Goal: Download file/media

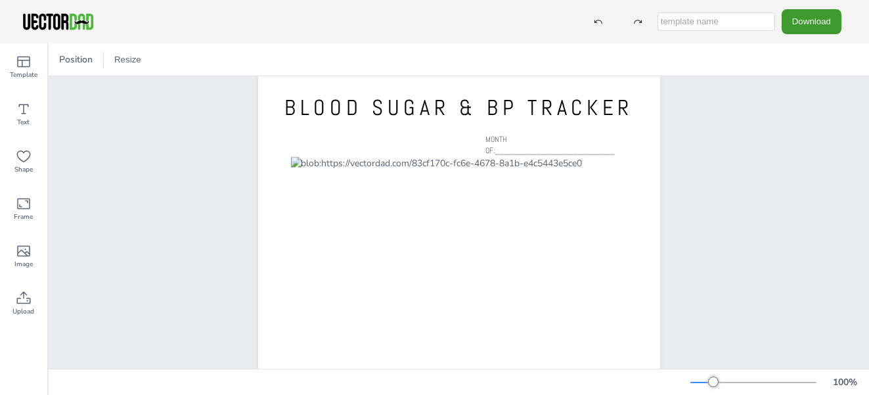
scroll to position [96, 0]
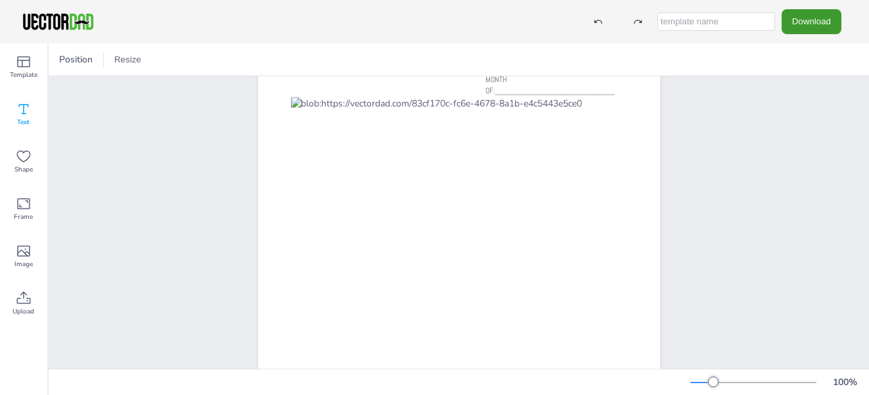
click at [22, 110] on icon at bounding box center [24, 109] width 16 height 16
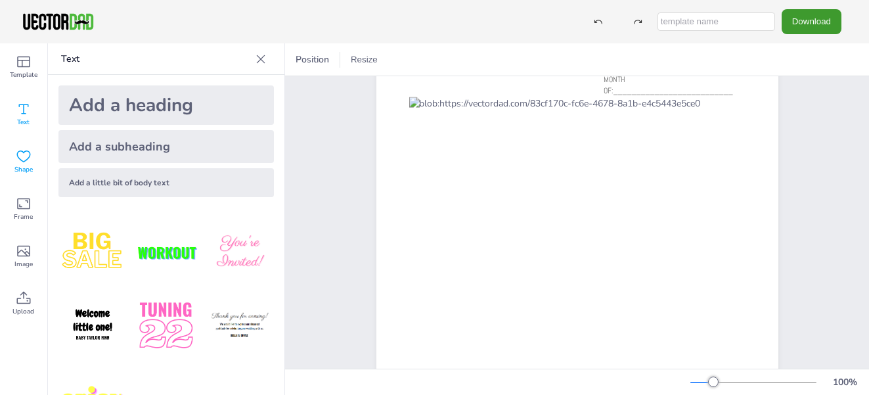
click at [25, 148] on icon at bounding box center [24, 156] width 16 height 16
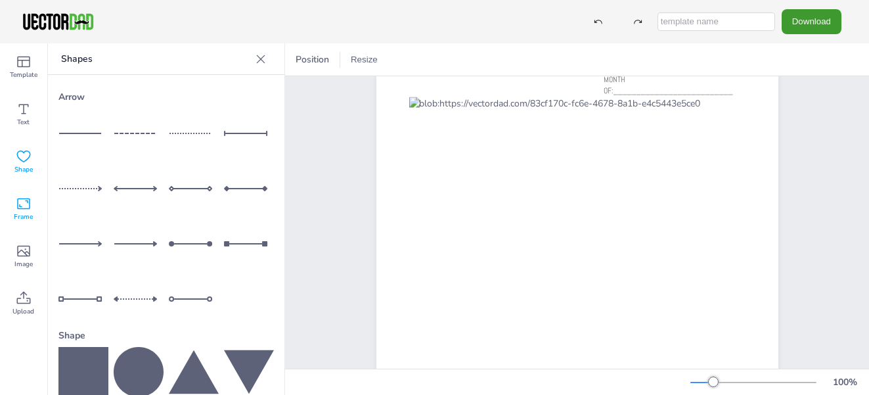
click at [20, 206] on icon at bounding box center [23, 203] width 13 height 11
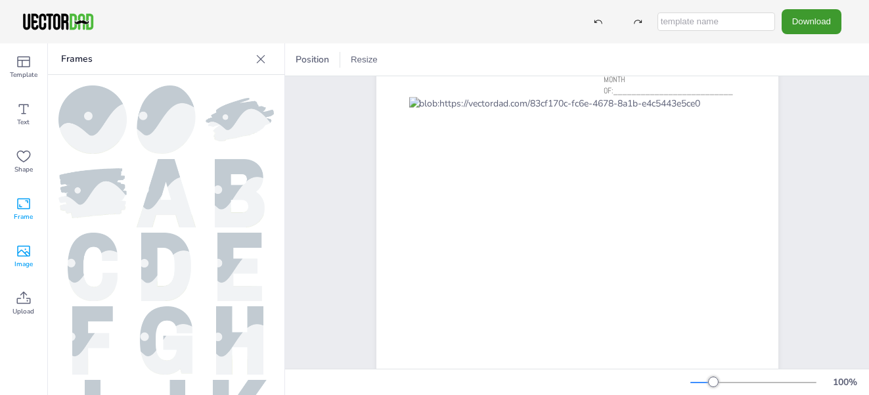
click at [16, 249] on icon at bounding box center [24, 251] width 16 height 16
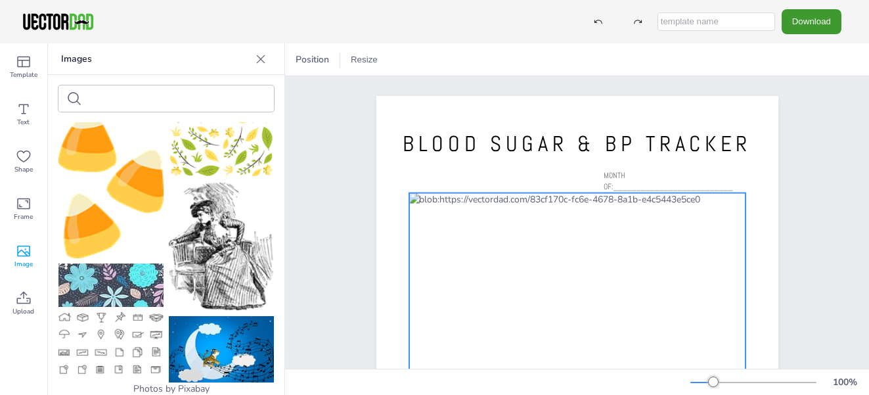
scroll to position [0, 0]
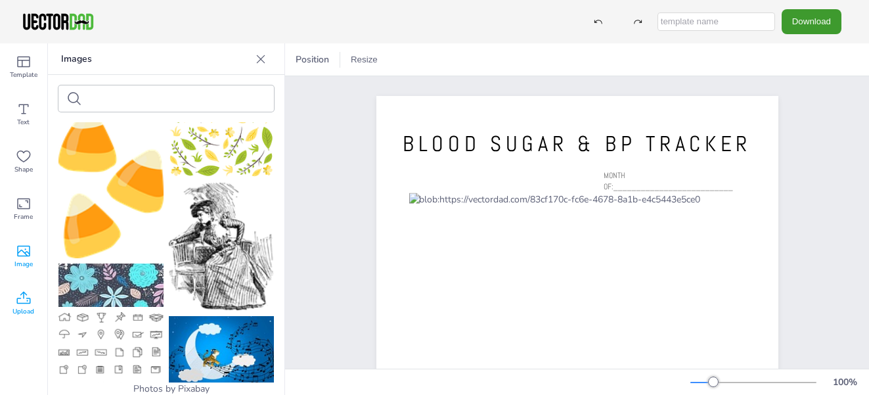
click at [23, 298] on icon at bounding box center [24, 298] width 16 height 16
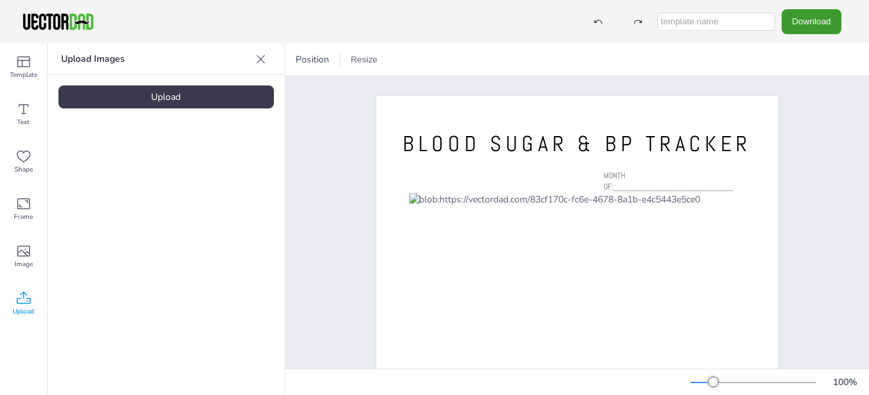
click at [170, 98] on div "Upload" at bounding box center [165, 96] width 215 height 23
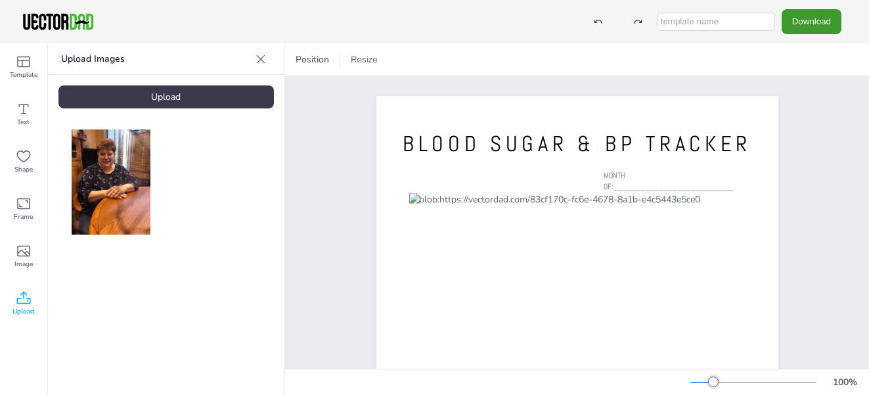
drag, startPoint x: 126, startPoint y: 163, endPoint x: 204, endPoint y: 165, distance: 77.5
click at [209, 165] on div at bounding box center [165, 181] width 215 height 105
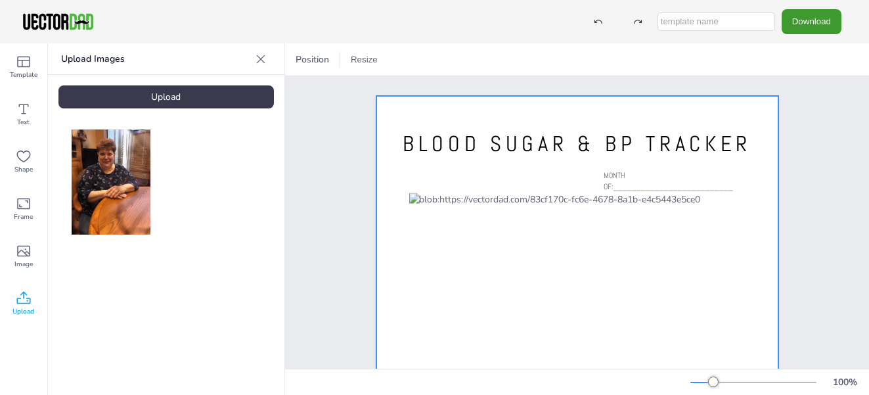
drag, startPoint x: 107, startPoint y: 170, endPoint x: 320, endPoint y: 183, distance: 213.1
click at [333, 183] on div "Template Text Shape Frame Image Upload Upload Images Upload Position Resize vec…" at bounding box center [434, 218] width 869 height 351
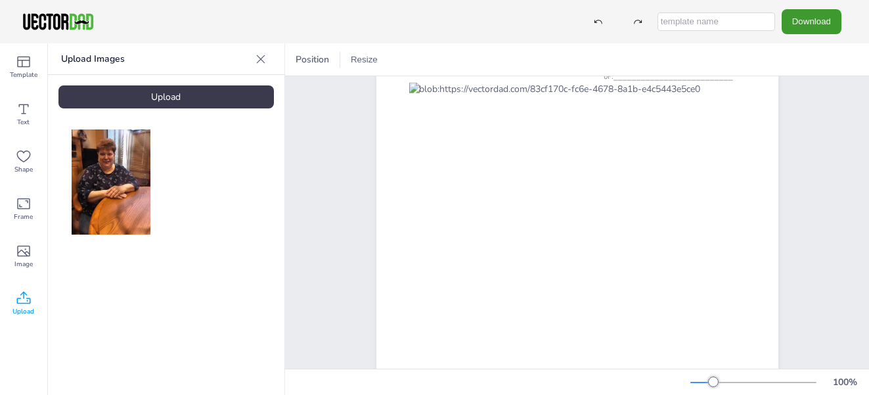
scroll to position [119, 0]
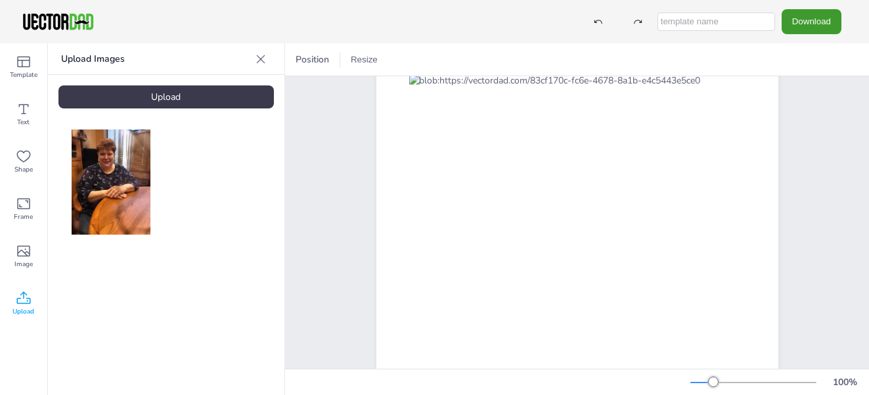
click at [689, 23] on input "text" at bounding box center [716, 21] width 118 height 18
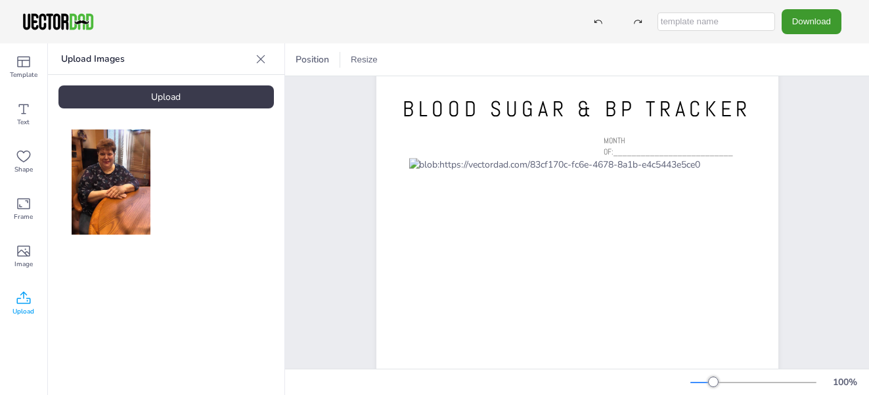
scroll to position [59, 0]
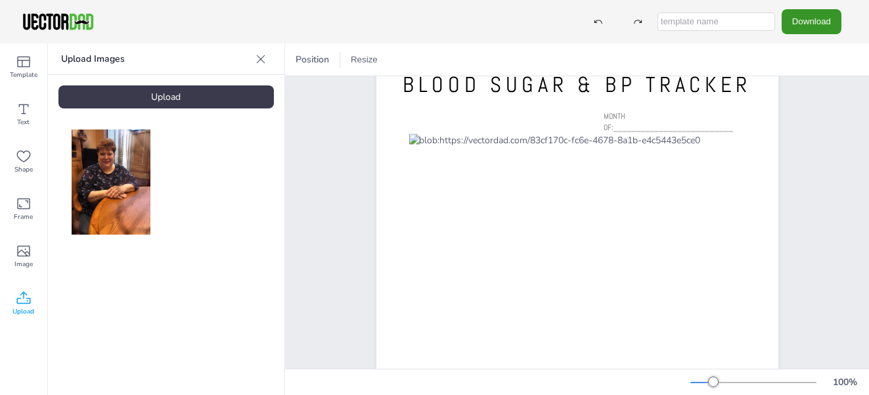
click at [815, 18] on button "Download" at bounding box center [811, 21] width 60 height 24
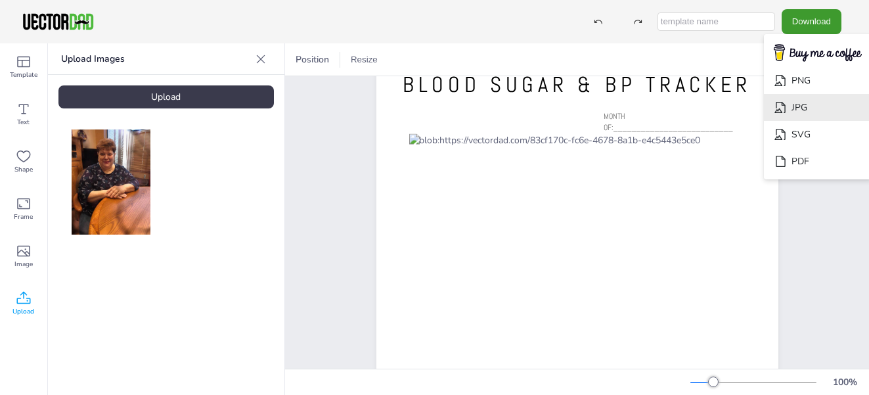
click at [807, 97] on li "JPG" at bounding box center [817, 107] width 108 height 27
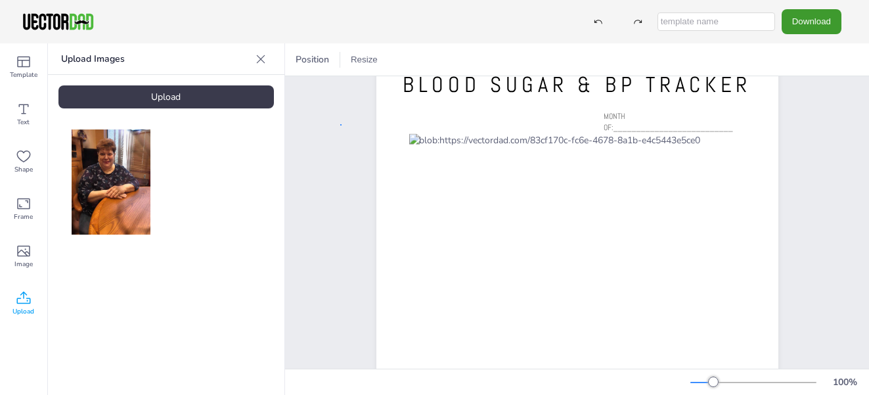
click at [343, 123] on div "vectordad.com BLOOD SUGAR & BP TRACKER MONTH OF:__________________________" at bounding box center [577, 296] width 515 height 559
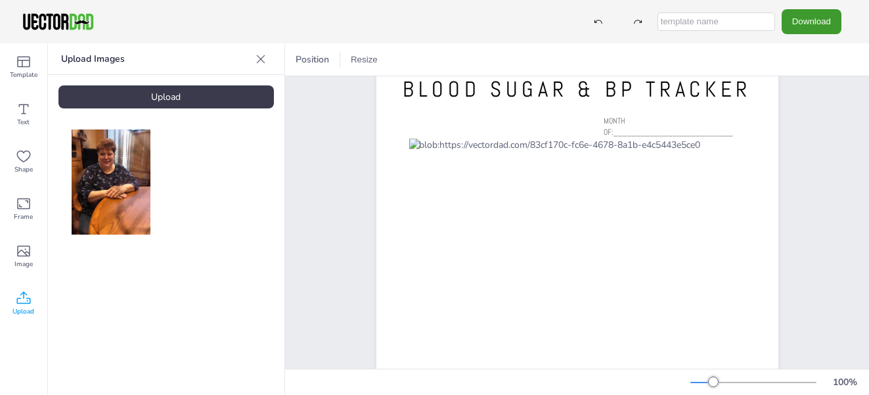
scroll to position [36, 0]
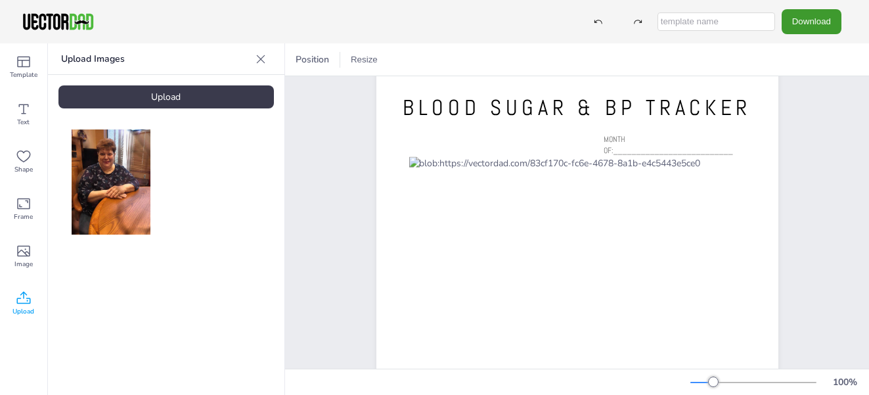
click at [714, 25] on input "text" at bounding box center [716, 21] width 118 height 18
click at [806, 21] on button "Download" at bounding box center [811, 21] width 60 height 24
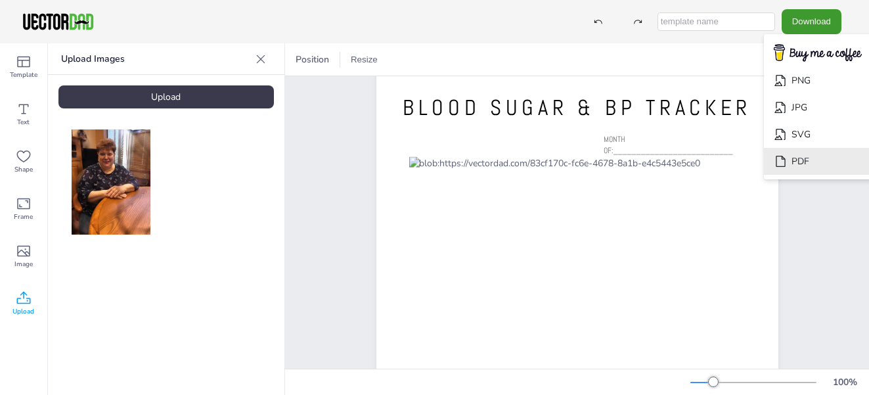
click at [803, 160] on li "PDF" at bounding box center [817, 161] width 108 height 27
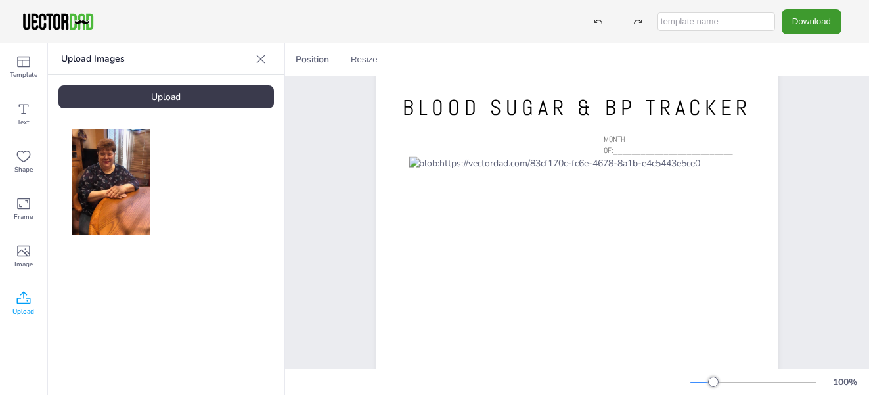
click at [23, 294] on icon at bounding box center [24, 297] width 14 height 12
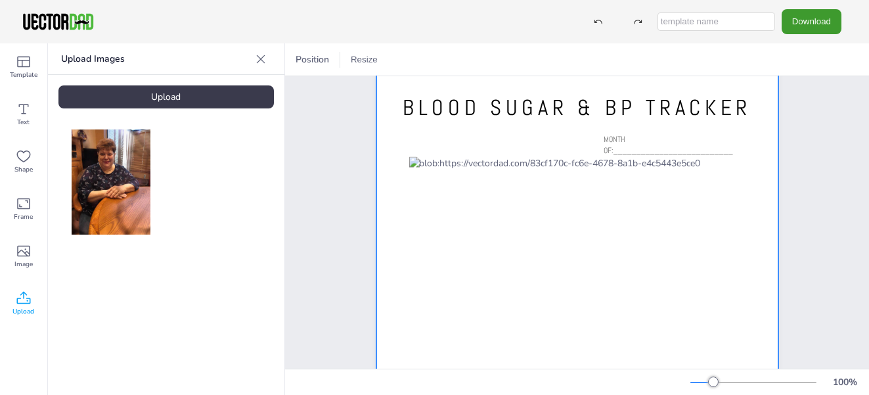
click at [385, 128] on div at bounding box center [577, 319] width 402 height 519
click at [394, 60] on button "Resize" at bounding box center [390, 59] width 37 height 21
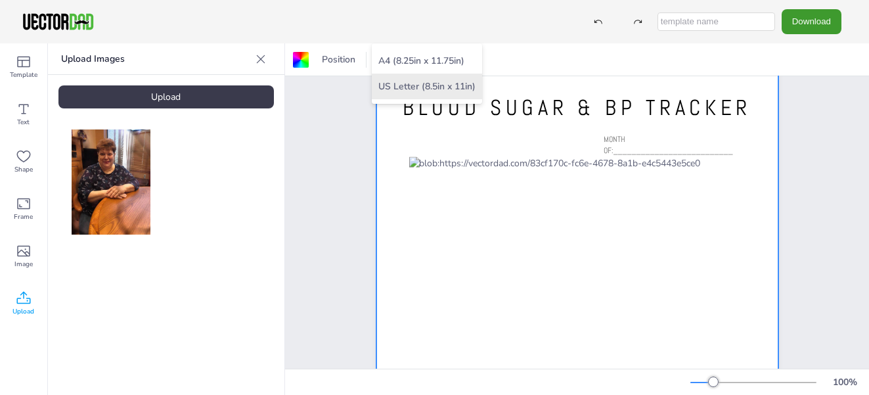
click at [400, 86] on li "US Letter (8.5in x 11in)" at bounding box center [427, 87] width 110 height 26
click at [389, 56] on button "Resize" at bounding box center [390, 59] width 37 height 21
click at [396, 83] on li "US Letter (8.5in x 11in)" at bounding box center [427, 87] width 110 height 26
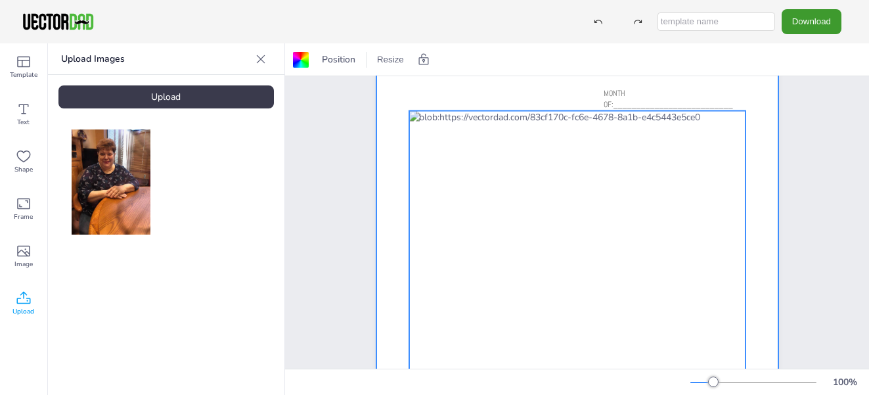
scroll to position [0, 0]
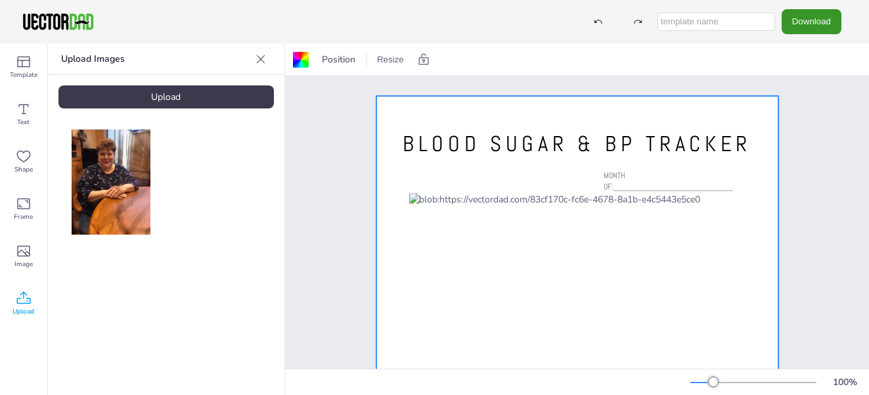
click at [819, 26] on button "Download" at bounding box center [811, 21] width 60 height 24
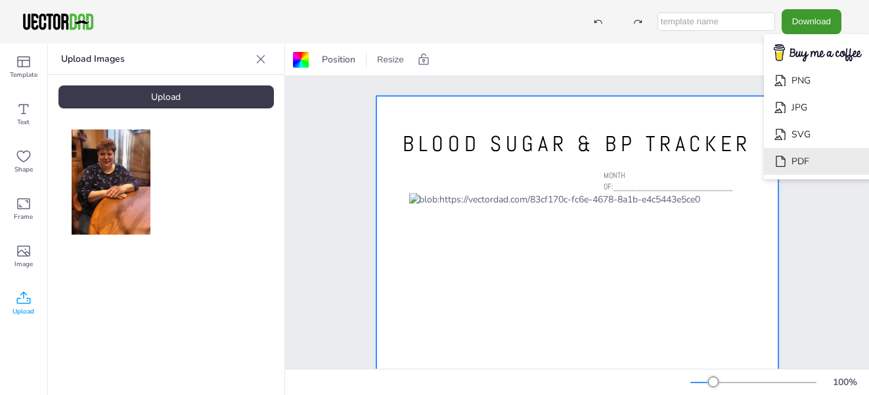
click at [797, 159] on li "PDF" at bounding box center [817, 161] width 108 height 27
